Goal: Task Accomplishment & Management: Complete application form

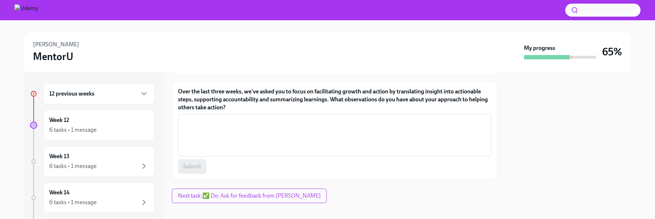
scroll to position [77, 0]
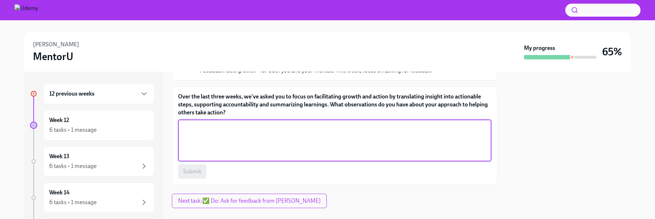
click at [280, 124] on textarea "Over the last three weeks, we've asked you to focus on facilitating growth and …" at bounding box center [334, 140] width 305 height 35
type textarea "M"
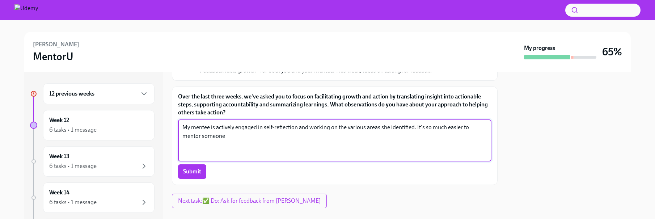
drag, startPoint x: 417, startPoint y: 128, endPoint x: 155, endPoint y: 128, distance: 261.9
click at [155, 128] on div "12 previous weeks Week 12 6 tasks • 1 message Week 13 6 tasks • 1 message Week …" at bounding box center [327, 145] width 606 height 147
click at [271, 140] on textarea "It's so much easier to mentor someone" at bounding box center [334, 140] width 305 height 35
paste textarea "My mentee is actively engaged in self-reflection and working on the various are…"
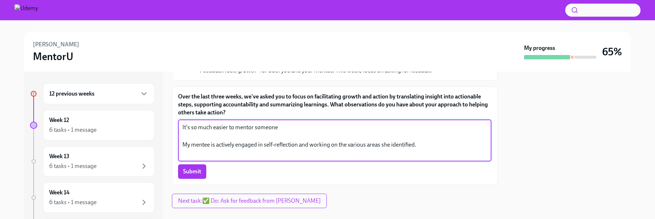
click at [285, 128] on textarea "It's so much easier to mentor someone My mentee is actively engaged in self-ref…" at bounding box center [334, 140] width 305 height 35
click at [180, 146] on div "It's so much easier to mentor someone who is motivated to address her areas for…" at bounding box center [334, 140] width 313 height 42
click at [182, 145] on textarea "It's so much easier to mentor someone who is motivated to address her areas for…" at bounding box center [334, 140] width 305 height 35
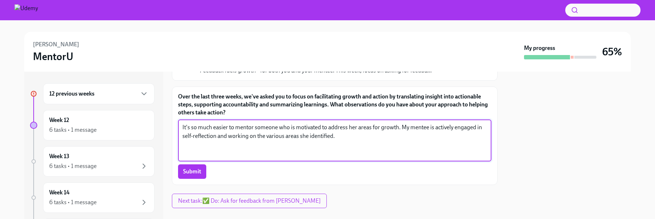
click at [349, 138] on textarea "It's so much easier to mentor someone who is motivated to address her areas for…" at bounding box center [334, 140] width 305 height 35
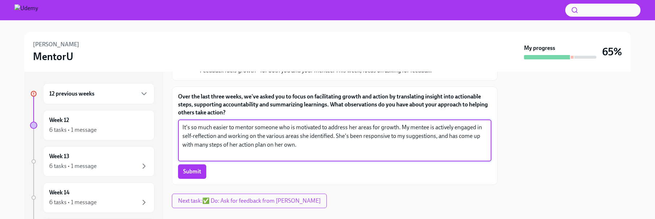
type textarea "It's so much easier to mentor someone who is motivated to address her areas for…"
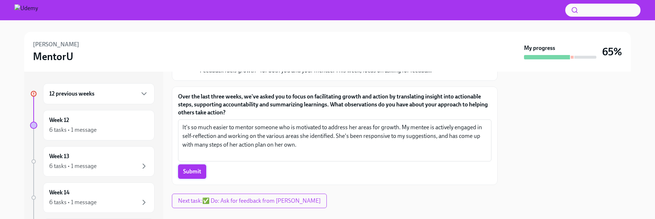
click at [189, 175] on span "Submit" at bounding box center [192, 171] width 18 height 7
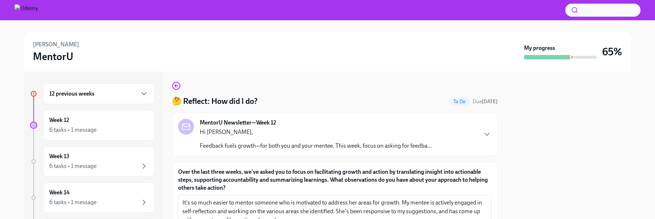
scroll to position [0, 0]
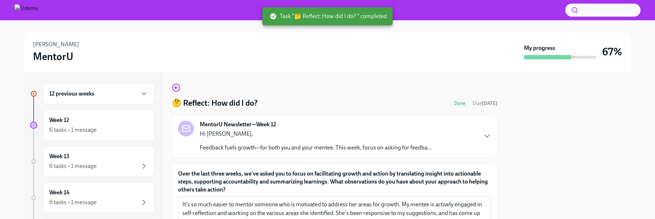
click at [487, 135] on icon "button" at bounding box center [487, 136] width 9 height 9
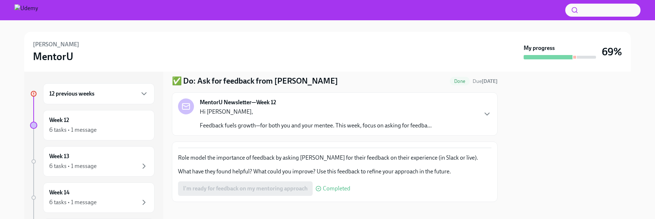
scroll to position [28, 0]
